Goal: Transaction & Acquisition: Purchase product/service

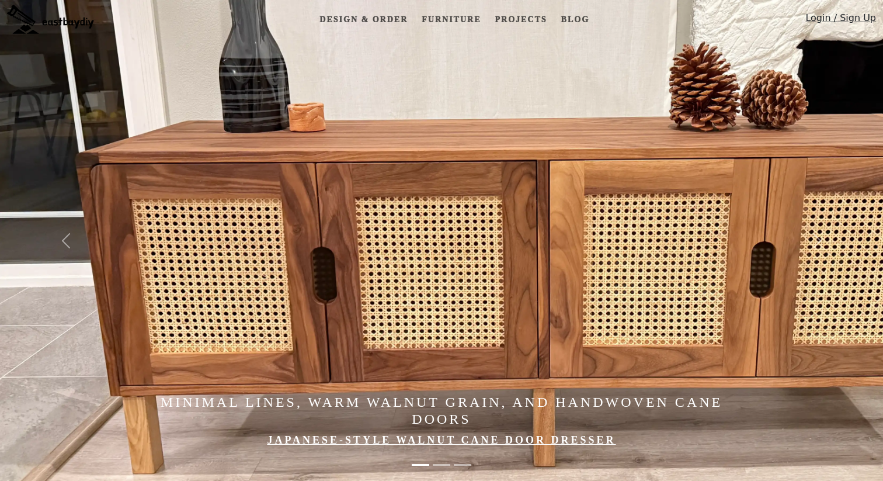
click at [43, 21] on img at bounding box center [50, 19] width 87 height 29
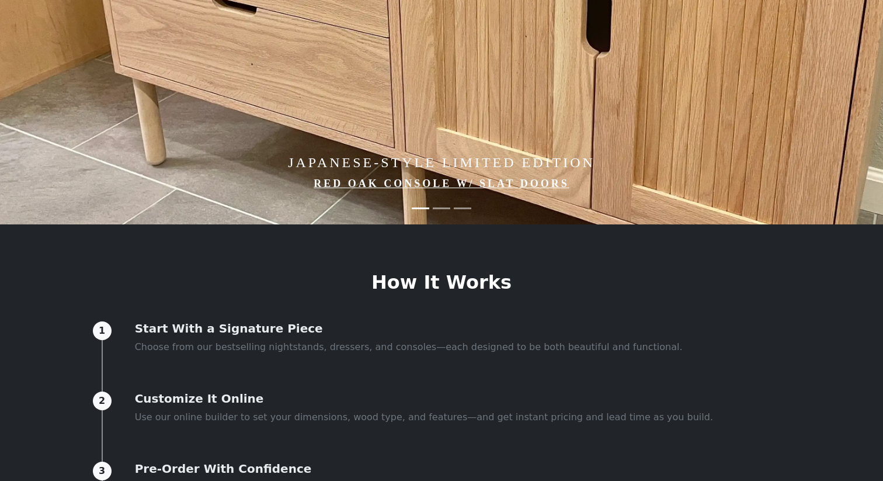
scroll to position [312, 0]
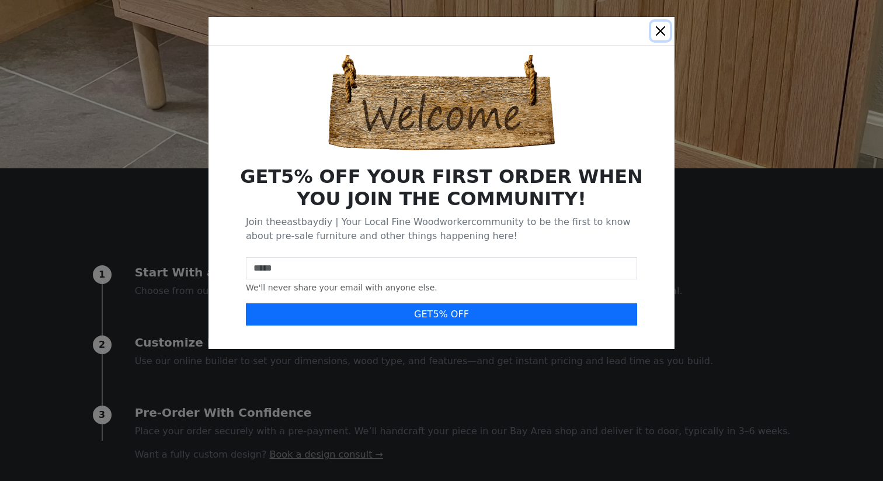
click at [662, 29] on button "Close" at bounding box center [660, 31] width 19 height 19
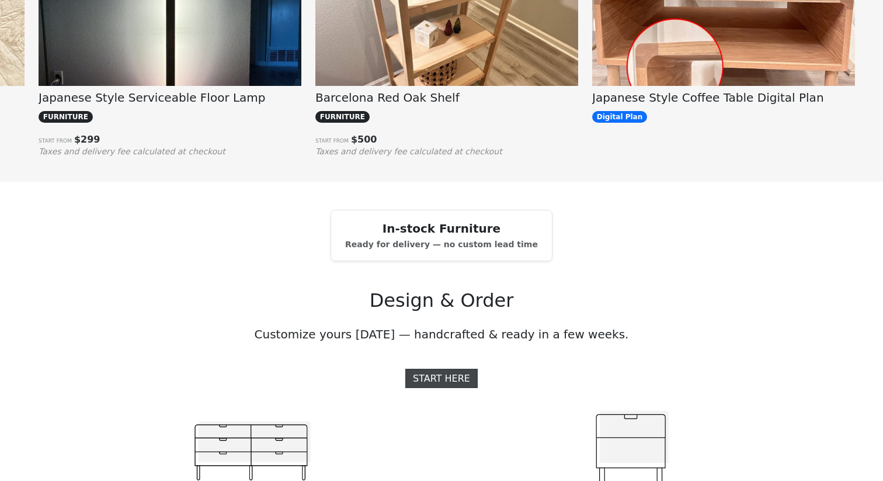
scroll to position [1129, 0]
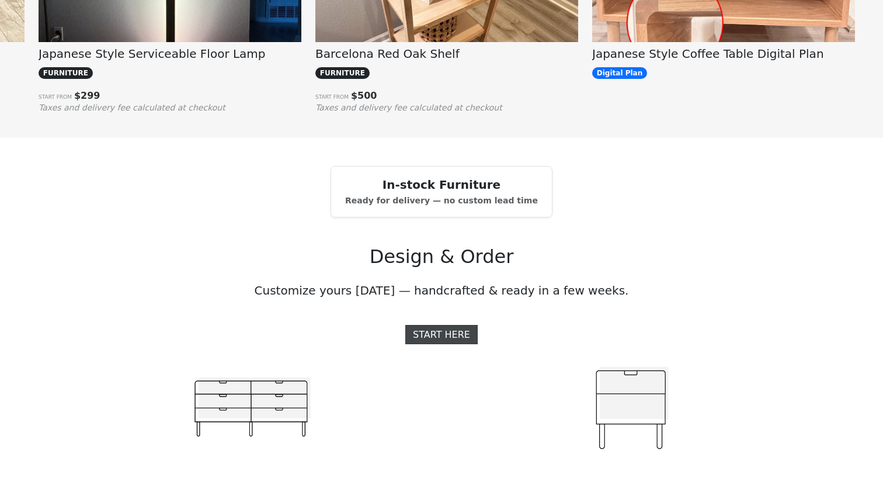
click at [450, 335] on link "START HERE" at bounding box center [441, 334] width 72 height 19
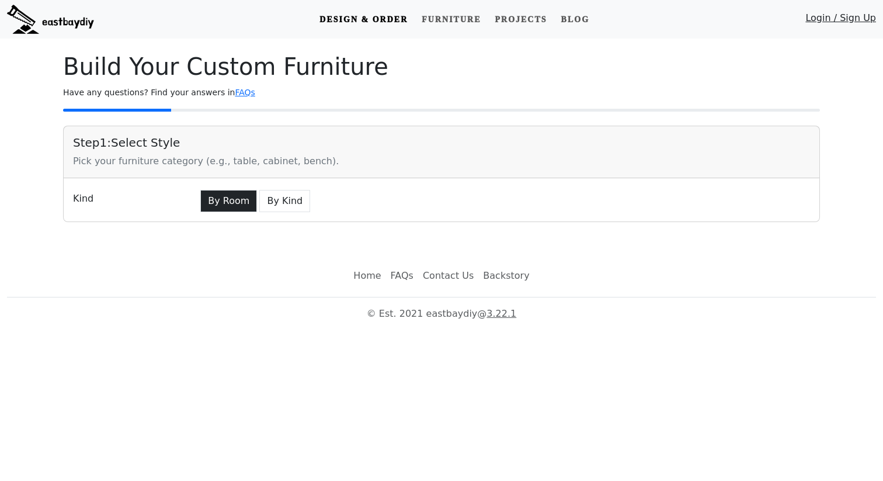
click at [231, 199] on button "By Room" at bounding box center [228, 201] width 57 height 22
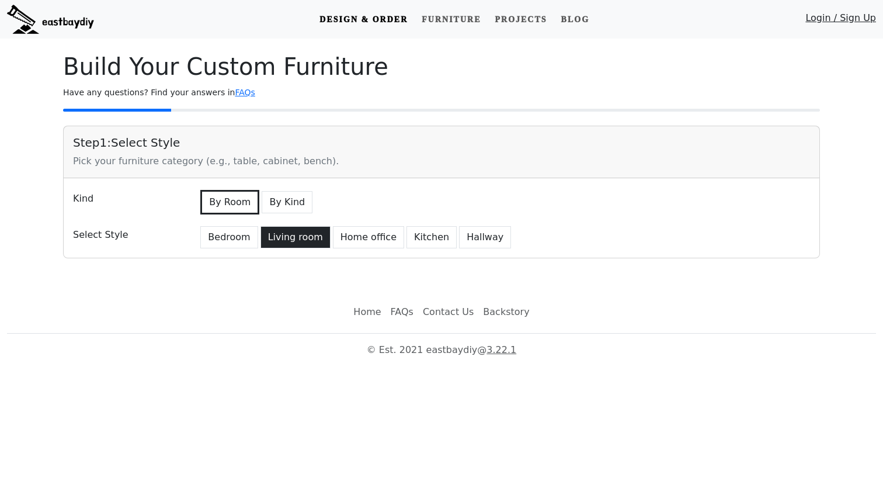
click at [292, 237] on button "Living room" at bounding box center [296, 237] width 70 height 22
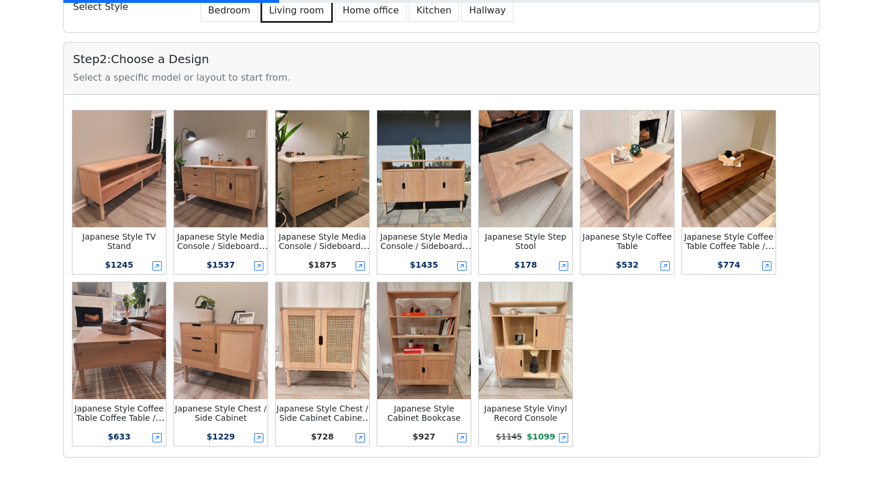
scroll to position [61, 0]
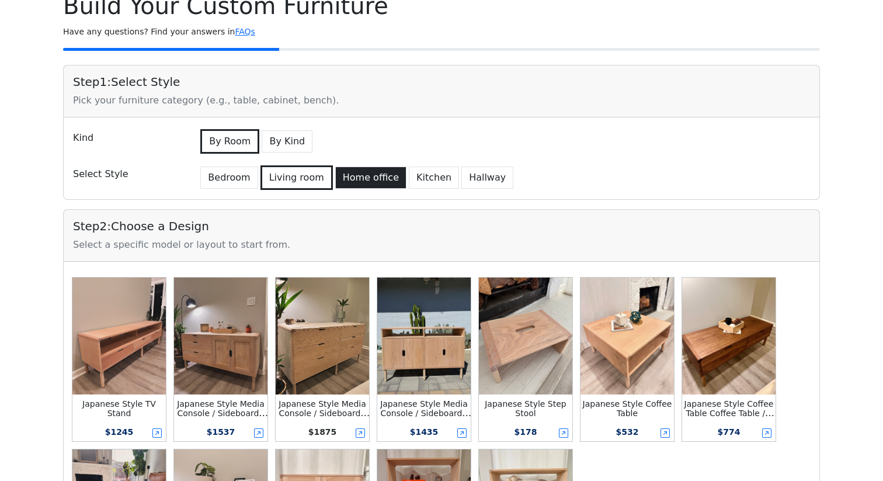
click at [368, 175] on button "Home office" at bounding box center [370, 177] width 71 height 22
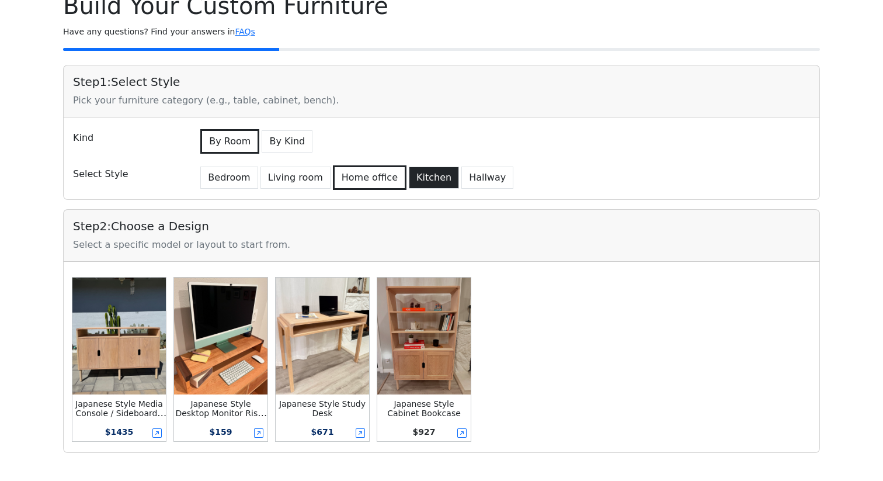
click at [423, 180] on button "Kitchen" at bounding box center [434, 177] width 50 height 22
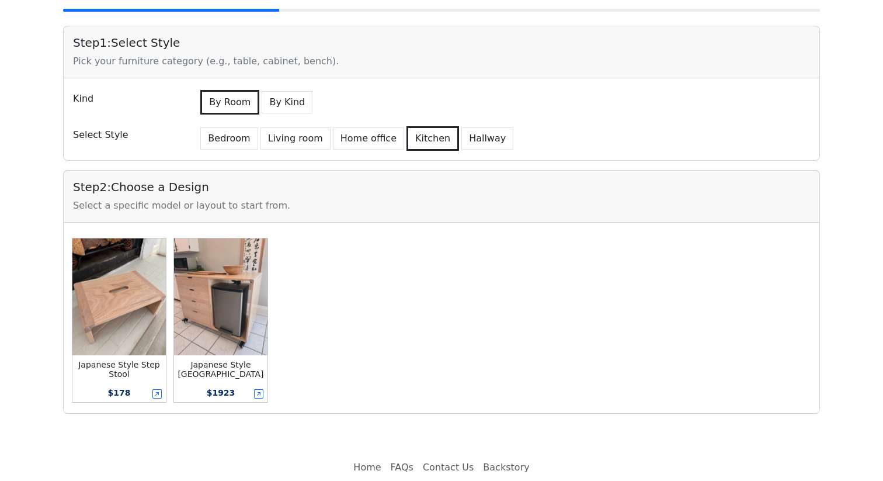
scroll to position [106, 0]
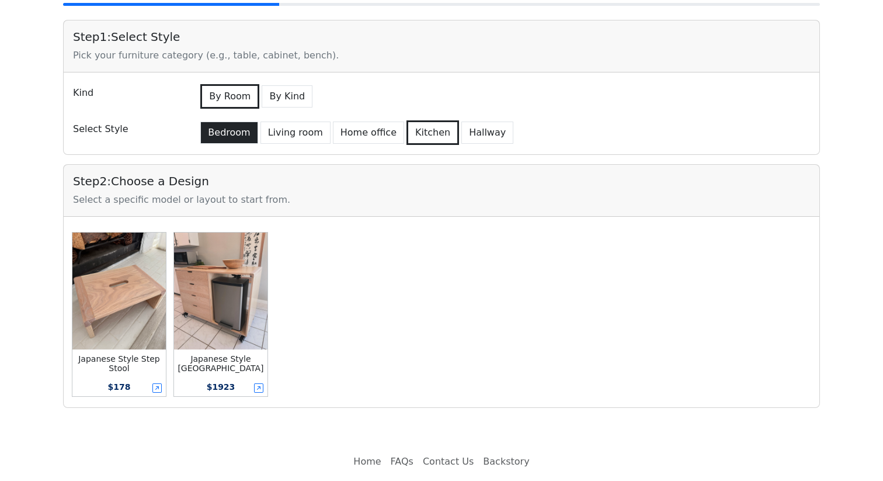
click at [244, 131] on button "Bedroom" at bounding box center [228, 132] width 57 height 22
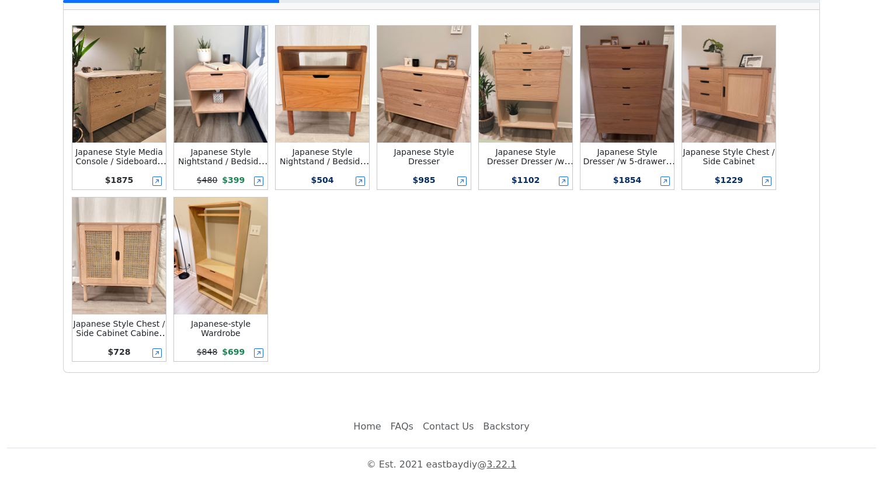
scroll to position [0, 0]
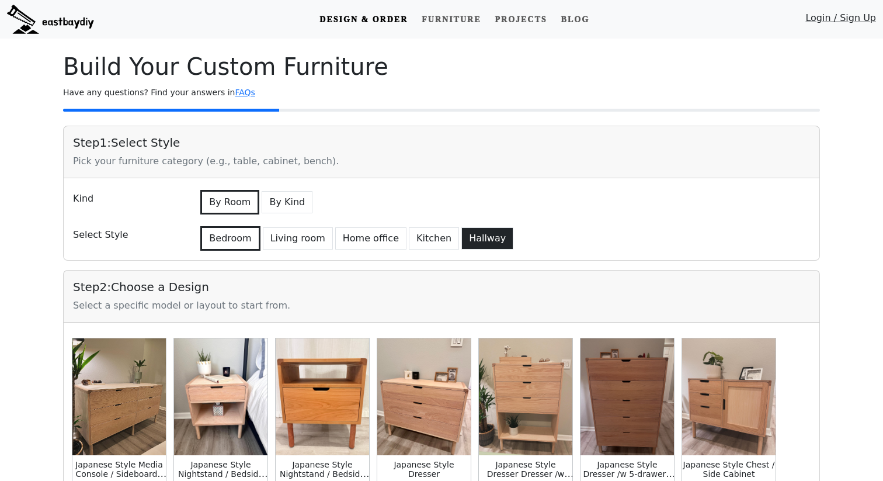
click at [481, 239] on button "Hallway" at bounding box center [487, 238] width 52 height 22
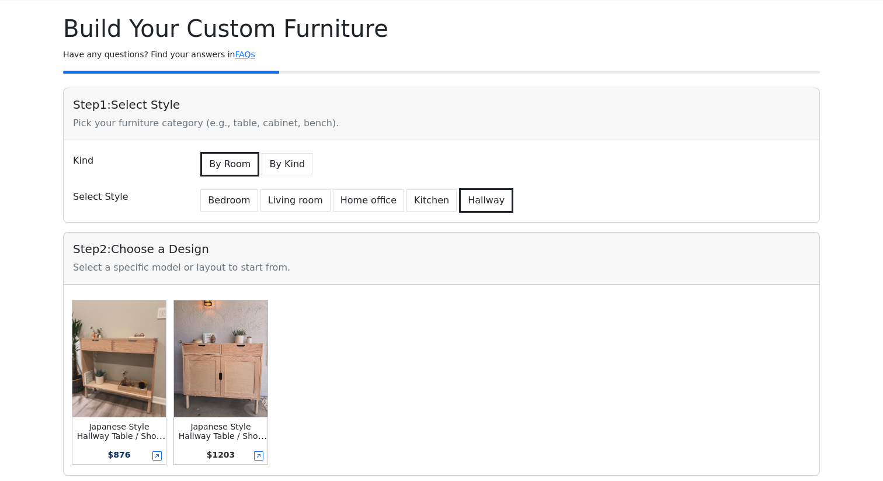
scroll to position [141, 0]
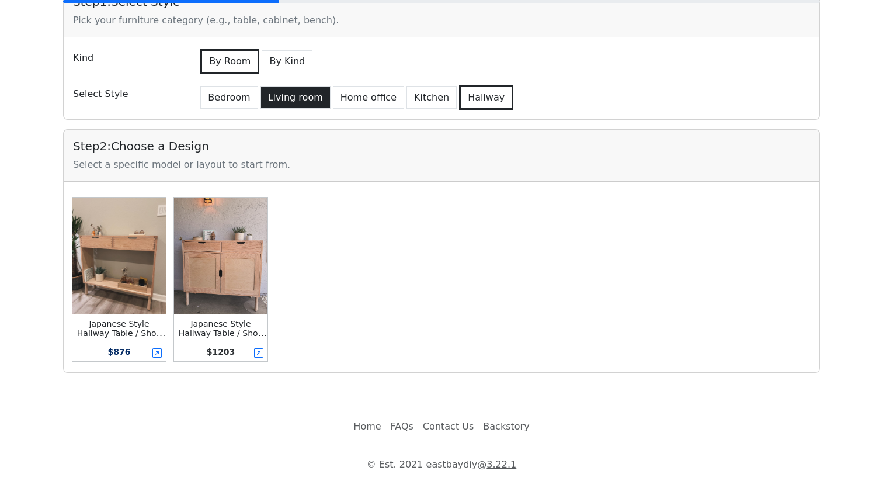
click at [289, 92] on button "Living room" at bounding box center [296, 97] width 70 height 22
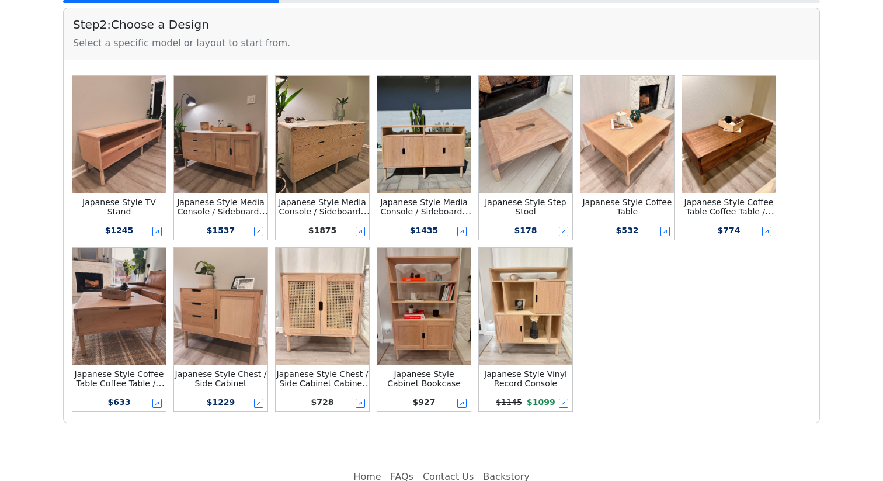
scroll to position [274, 0]
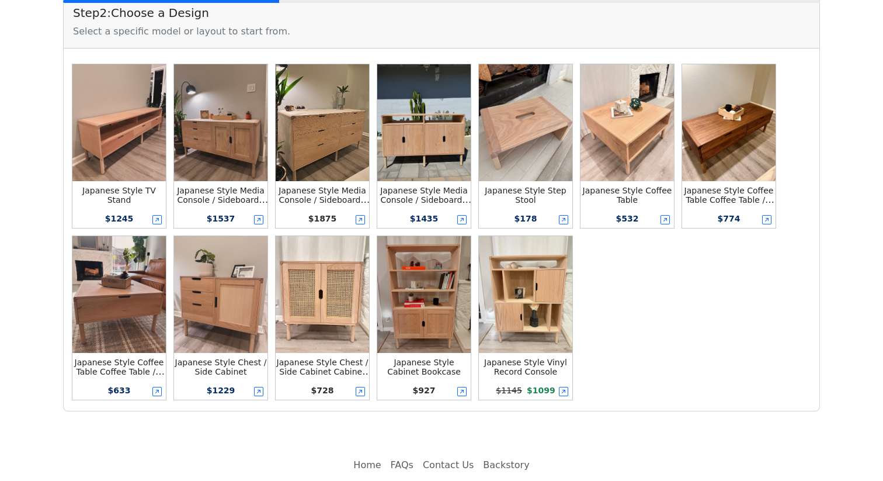
click at [211, 169] on img at bounding box center [220, 122] width 93 height 117
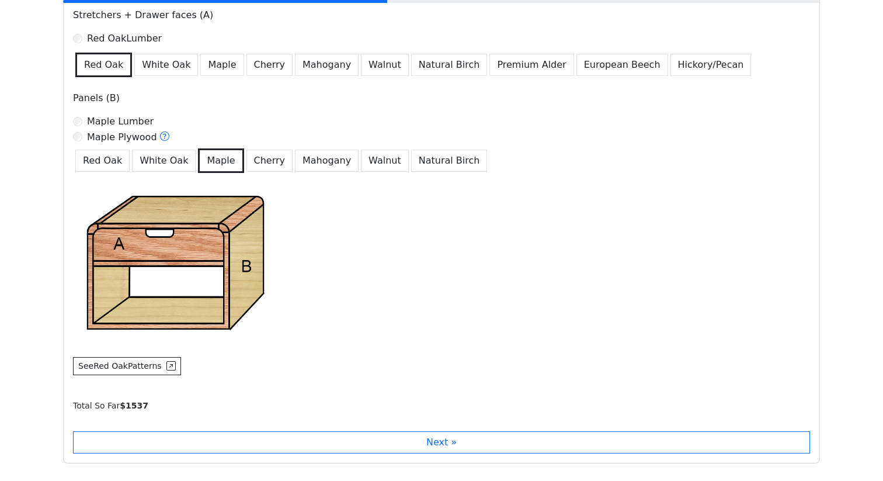
scroll to position [730, 0]
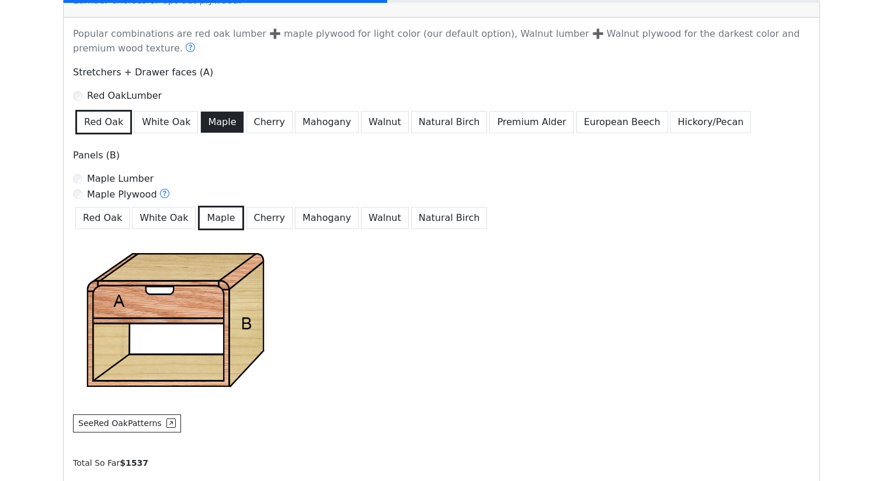
click at [214, 124] on button "Maple" at bounding box center [221, 122] width 43 height 22
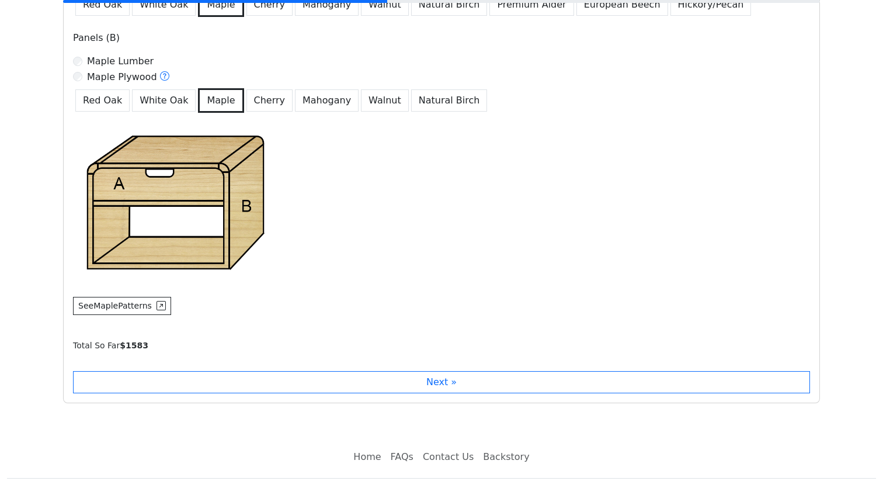
scroll to position [878, 0]
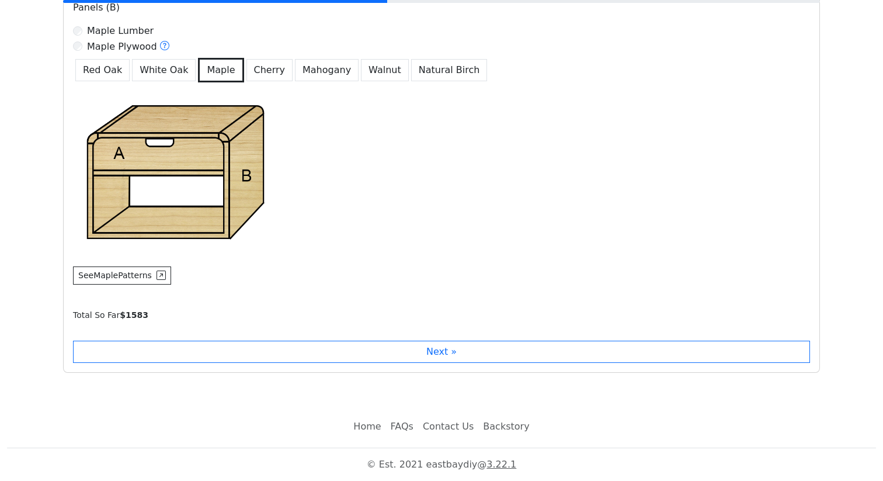
click at [269, 339] on div "Step 3 : Select Wood Type Lumber choices or opt-out plywood. Popular combinatio…" at bounding box center [441, 94] width 757 height 555
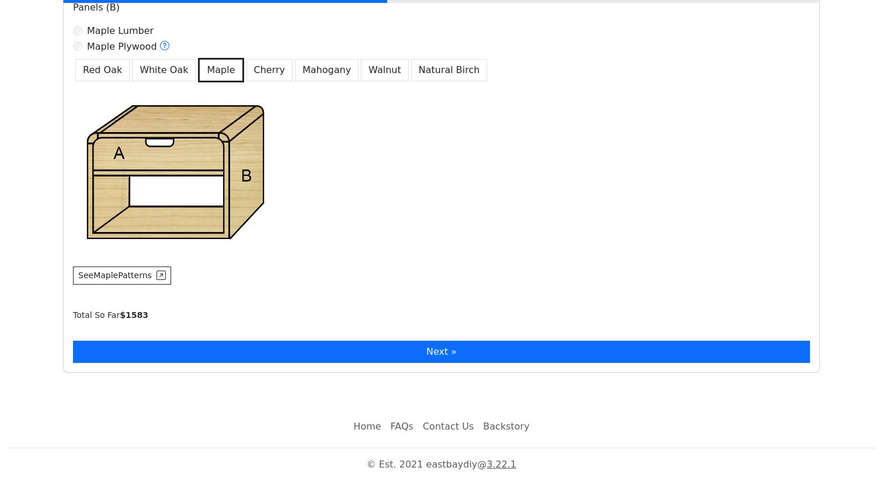
click at [274, 345] on button "Next »" at bounding box center [441, 352] width 737 height 22
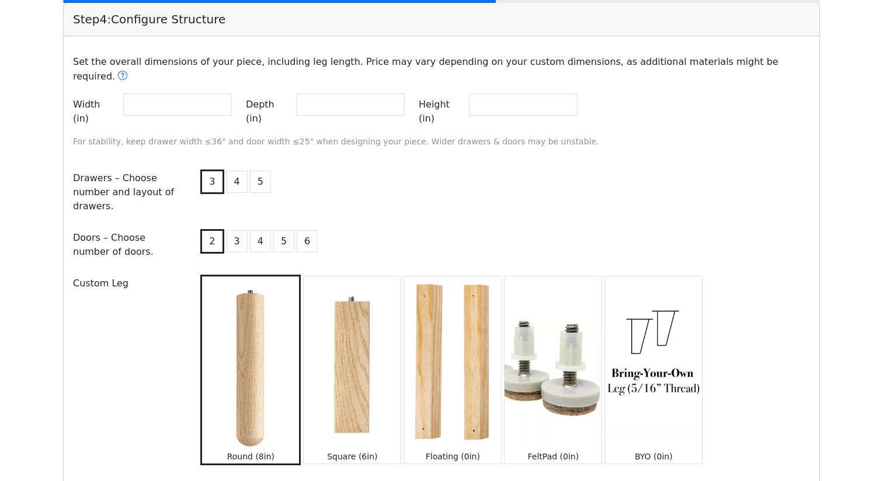
scroll to position [1215, 0]
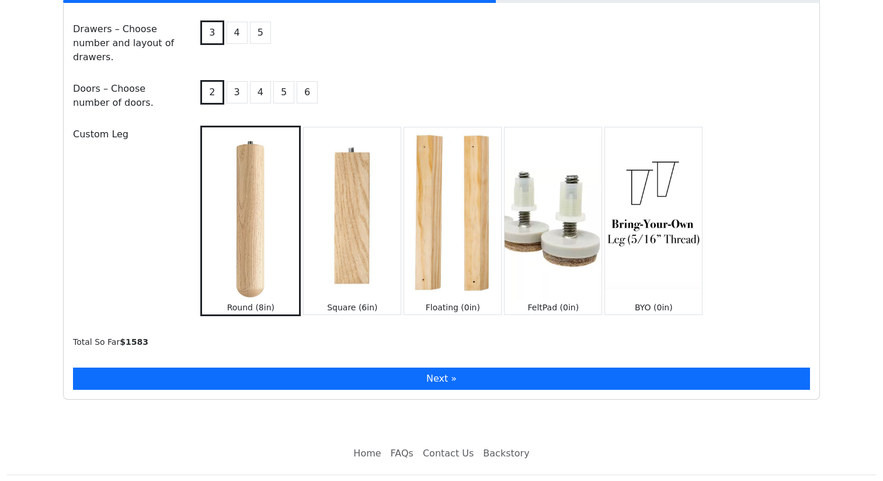
click at [313, 367] on button "Next »" at bounding box center [441, 378] width 737 height 22
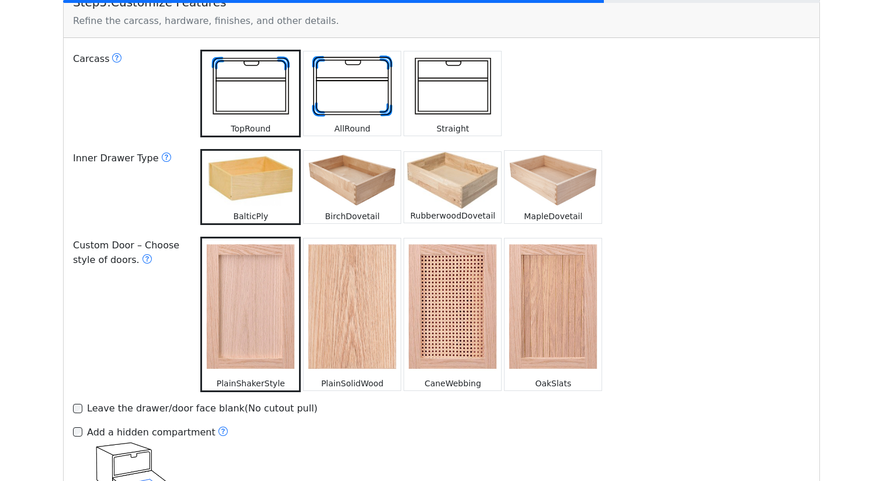
scroll to position [1746, 0]
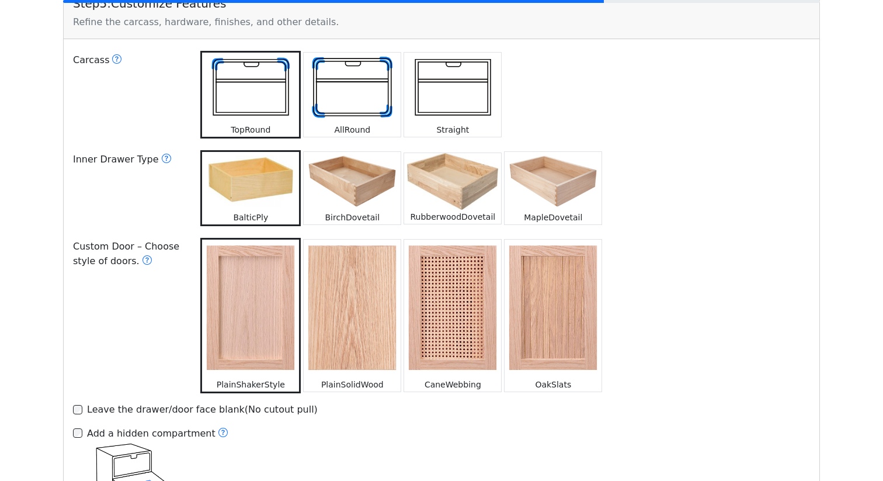
click at [365, 53] on img at bounding box center [352, 88] width 97 height 71
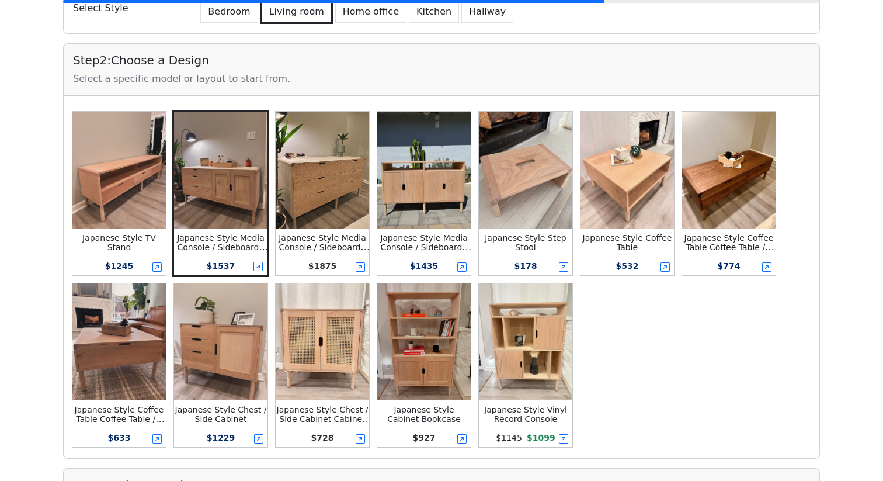
scroll to position [0, 0]
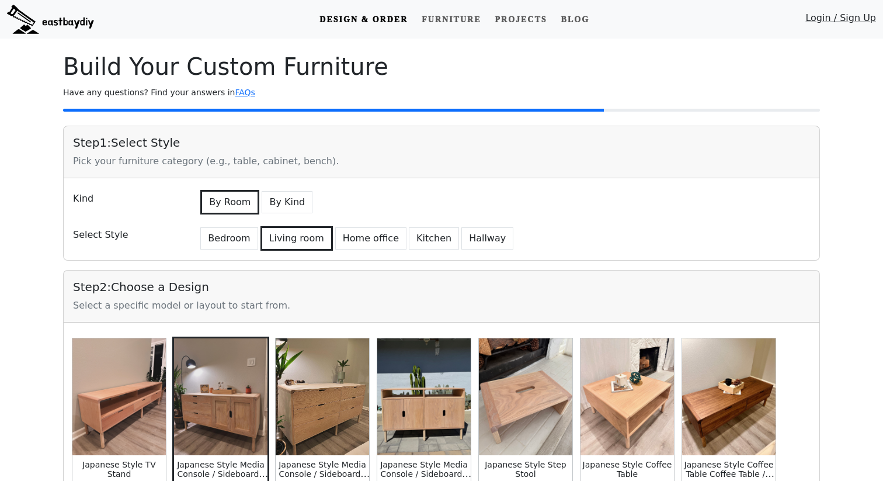
click at [380, 22] on link "Design & Order" at bounding box center [364, 20] width 98 height 22
click at [472, 20] on link "Furniture" at bounding box center [451, 20] width 68 height 22
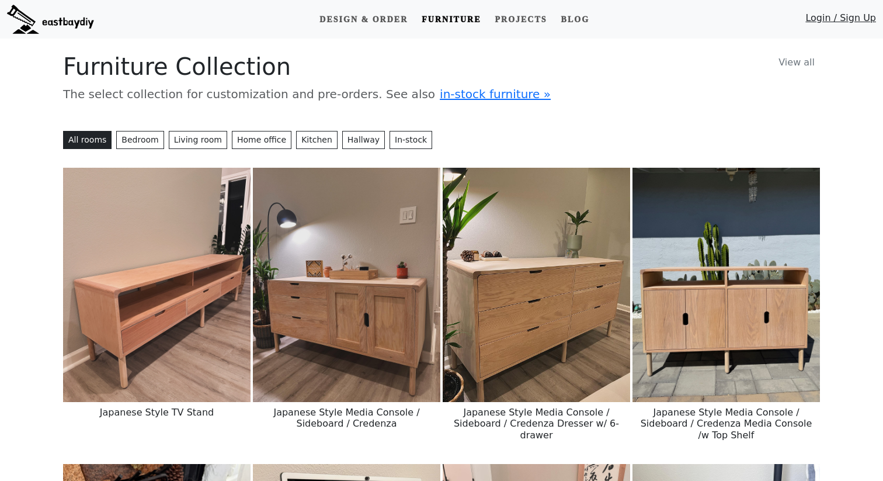
click at [401, 293] on img at bounding box center [346, 285] width 187 height 234
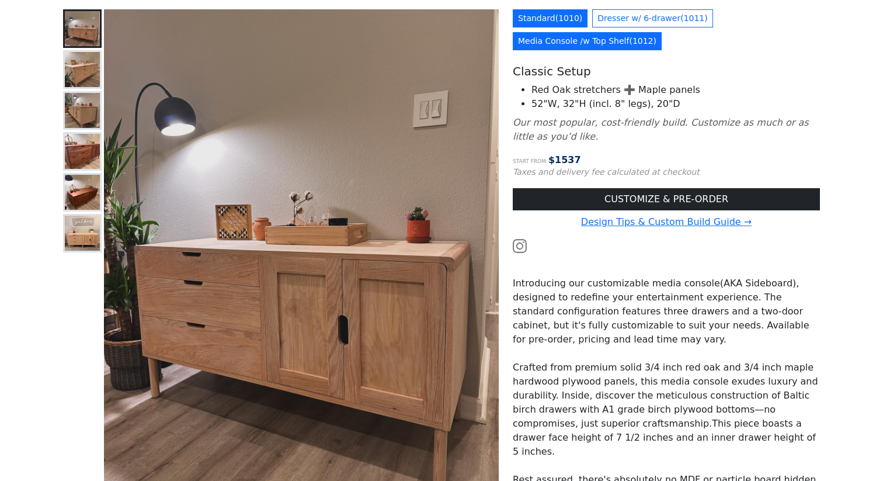
scroll to position [134, 0]
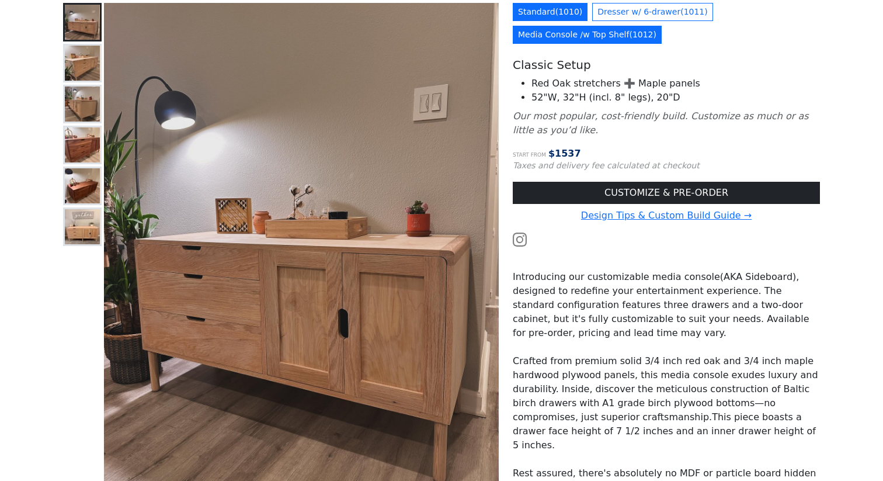
click at [620, 30] on link "Media Console /w Top Shelf ( 1012 )" at bounding box center [587, 35] width 149 height 18
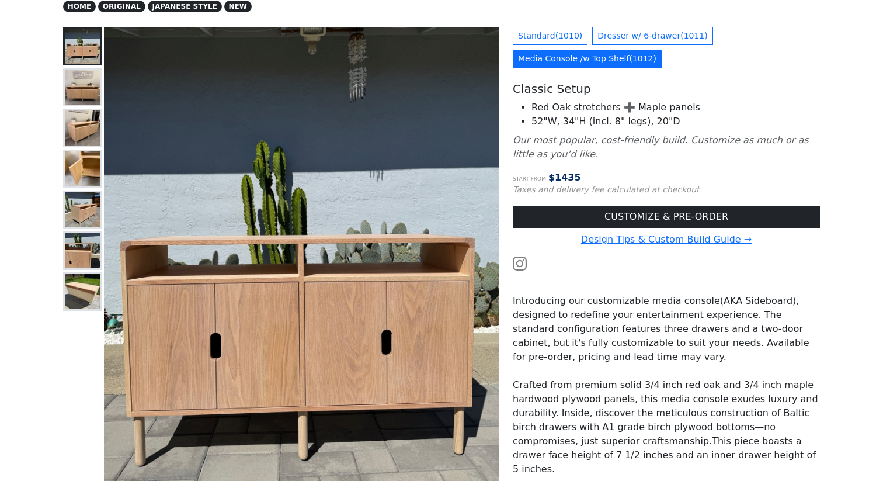
scroll to position [104, 0]
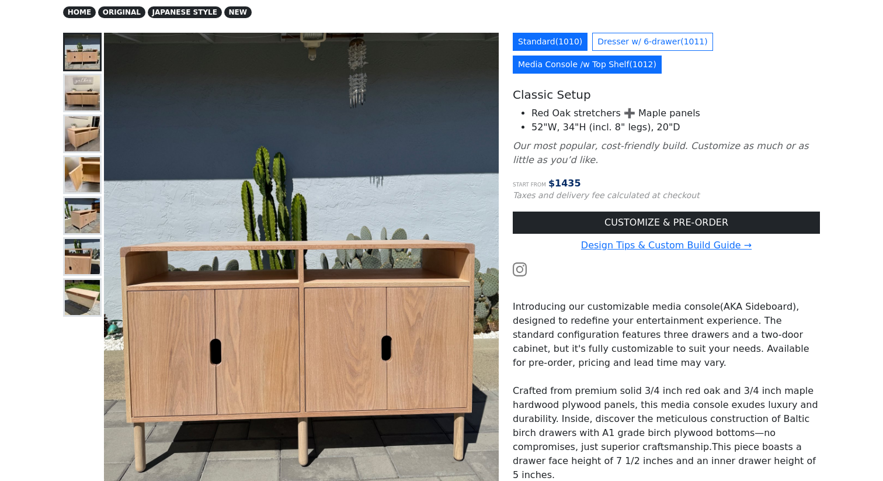
click at [537, 33] on link "Standard ( 1010 )" at bounding box center [550, 42] width 75 height 18
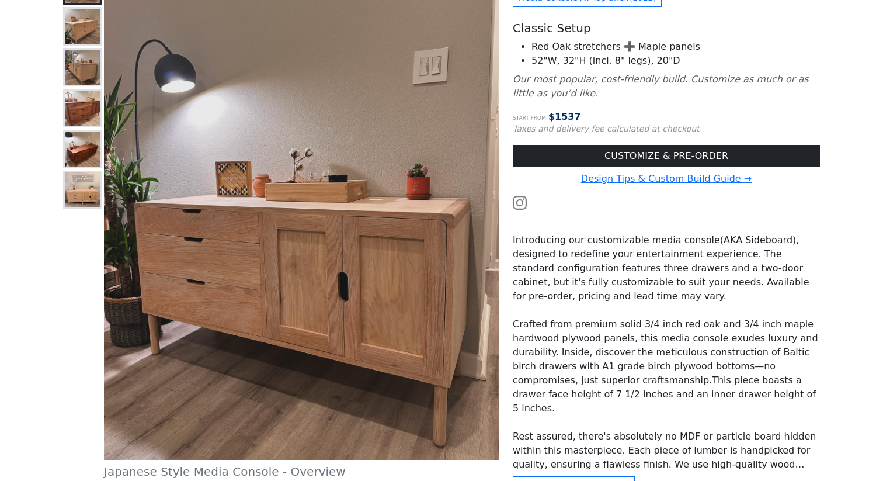
scroll to position [178, 0]
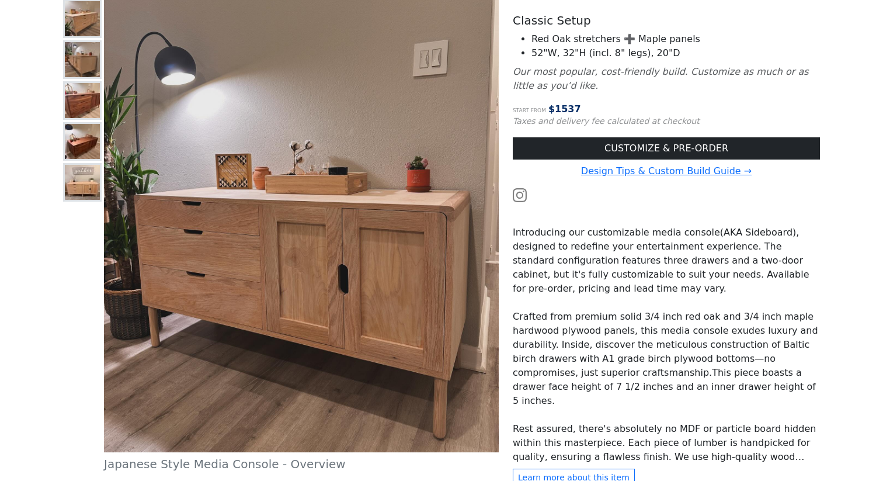
click at [71, 78] on div at bounding box center [82, 220] width 39 height 522
click at [82, 55] on img at bounding box center [82, 59] width 35 height 35
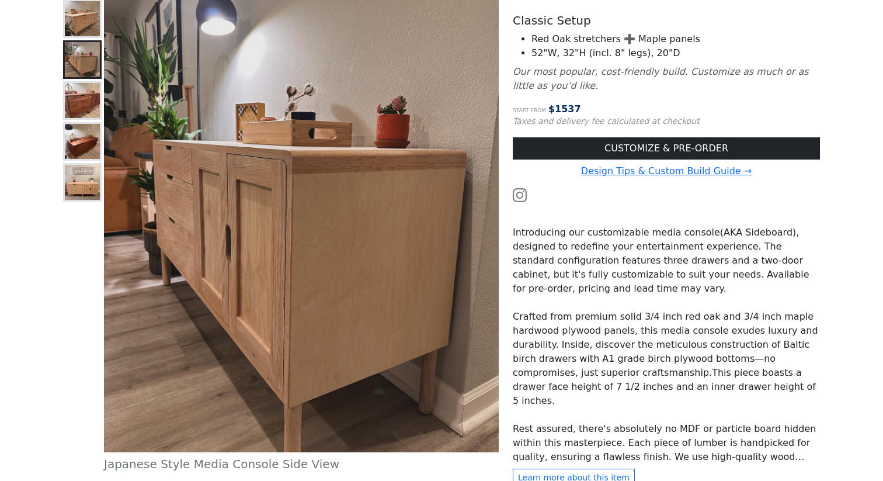
click at [81, 119] on button at bounding box center [82, 100] width 39 height 39
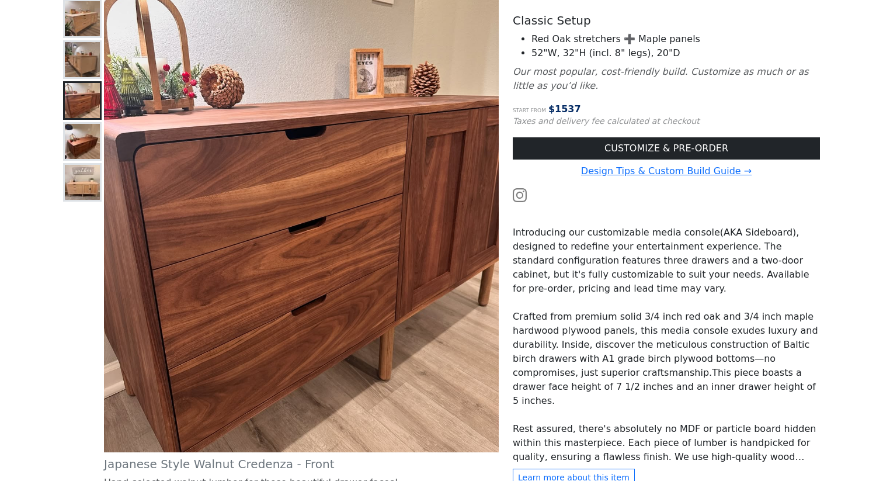
click at [77, 159] on button at bounding box center [82, 141] width 39 height 39
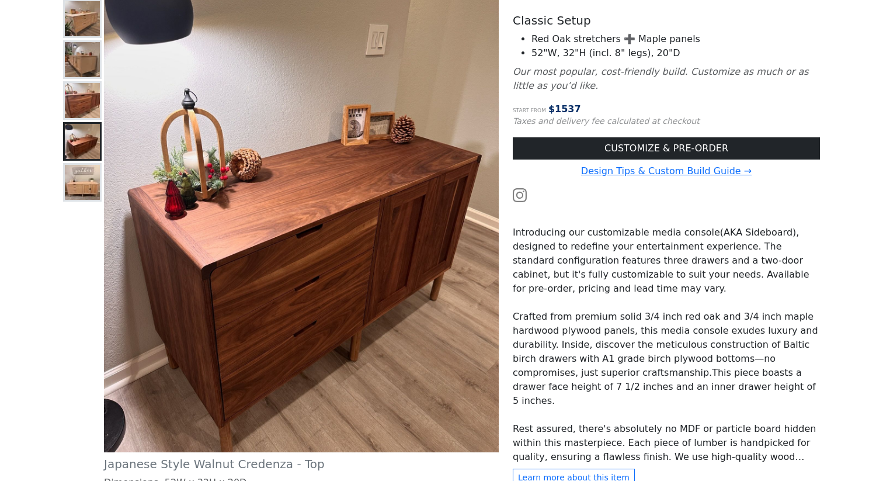
click at [81, 186] on img at bounding box center [82, 182] width 35 height 35
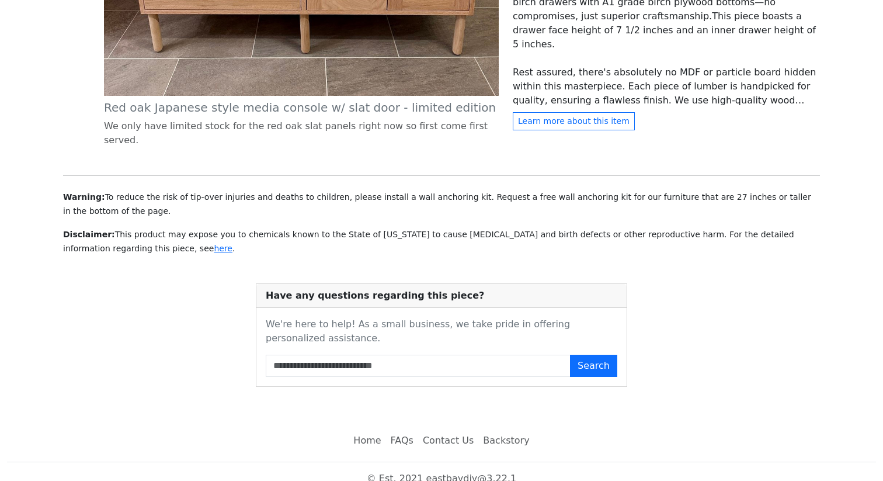
scroll to position [0, 0]
